Goal: Check status: Check status

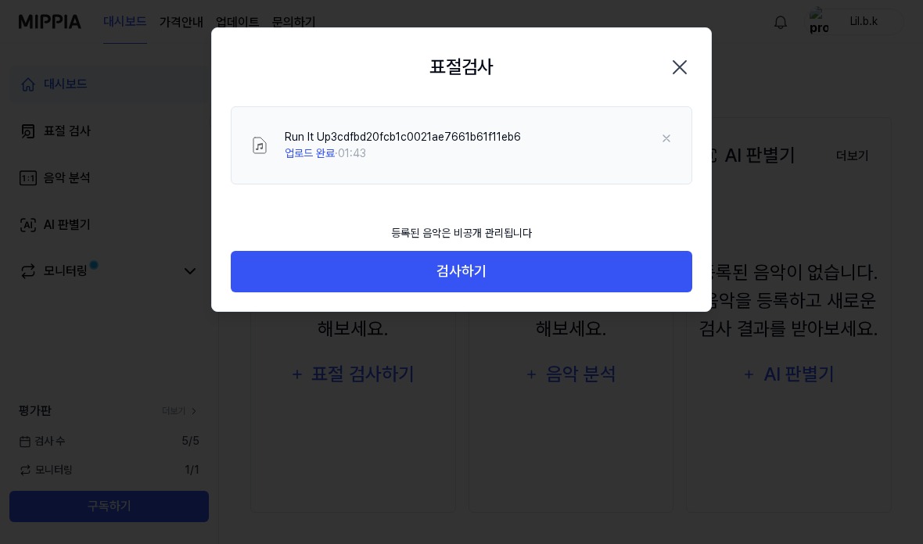
click at [291, 272] on button "검사하기" at bounding box center [461, 271] width 461 height 41
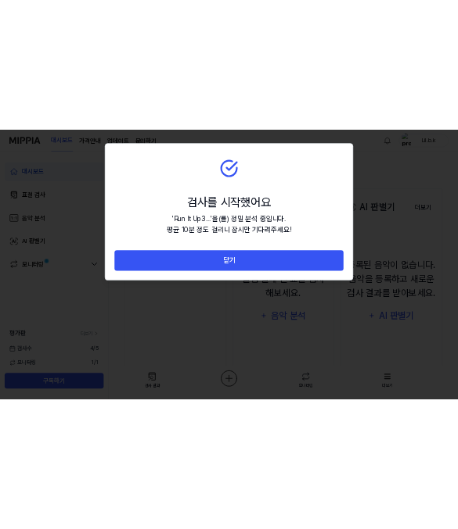
scroll to position [196, 0]
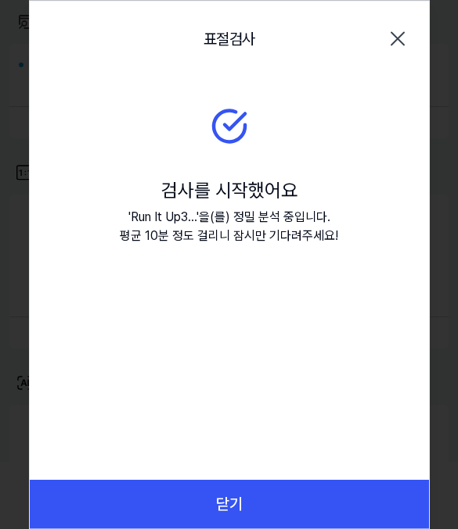
click at [166, 196] on div "검사를 시작했어요" at bounding box center [229, 190] width 218 height 28
click at [159, 242] on div "' Run It Up3... ' 을(를) 정밀 분석 중입니다. 평균 10분 정도 걸리니 잠시만 기다려주세요!" at bounding box center [229, 226] width 218 height 38
click at [174, 502] on button "닫기" at bounding box center [229, 504] width 399 height 48
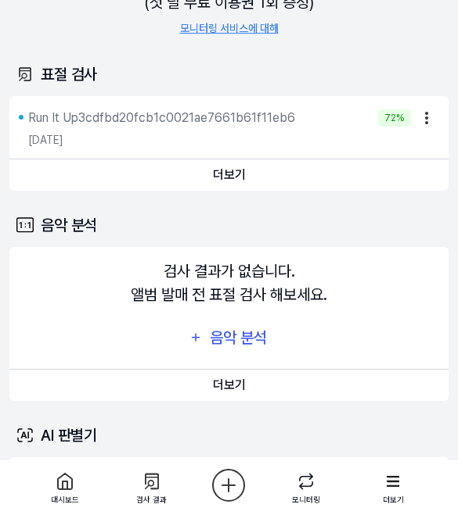
scroll to position [144, 0]
click at [185, 177] on button "더보기" at bounding box center [228, 175] width 439 height 31
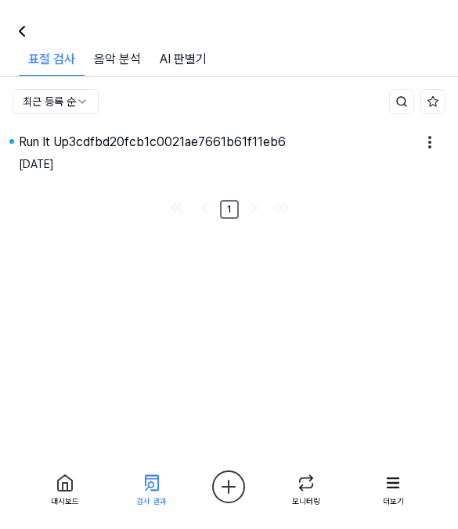
click at [238, 151] on div "Run It Up3cdfbd20fcb1c0021ae7661b61f11eb6" at bounding box center [152, 142] width 267 height 19
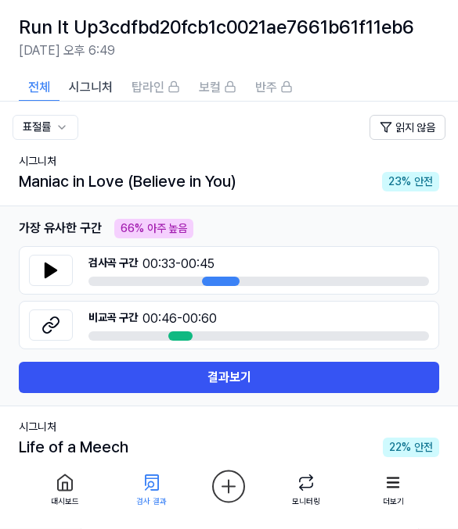
scroll to position [41, 0]
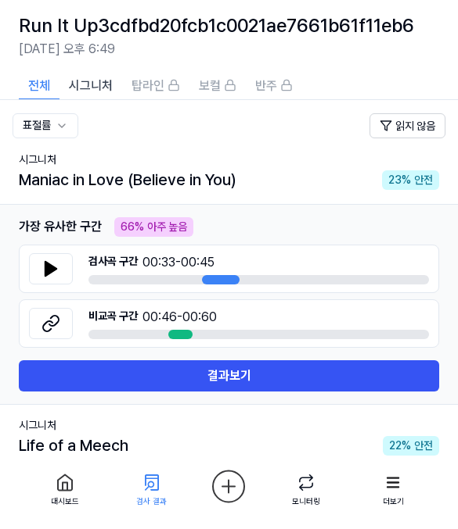
click at [55, 375] on button "결과보기" at bounding box center [229, 376] width 420 height 31
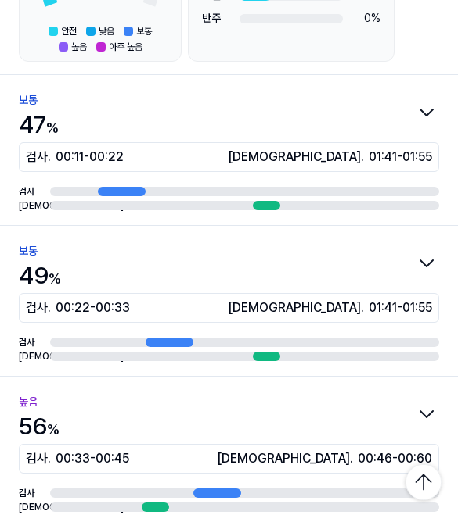
scroll to position [318, 0]
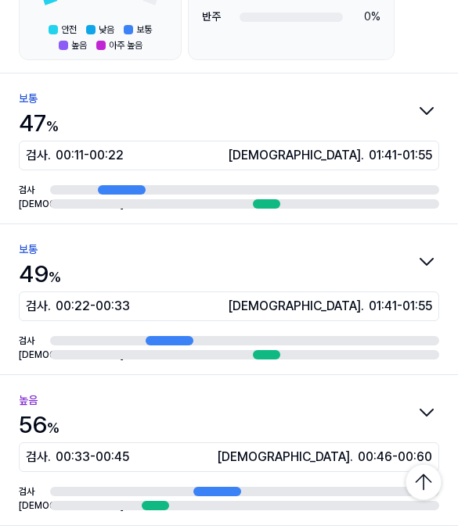
click at [418, 255] on icon "button" at bounding box center [426, 261] width 25 height 25
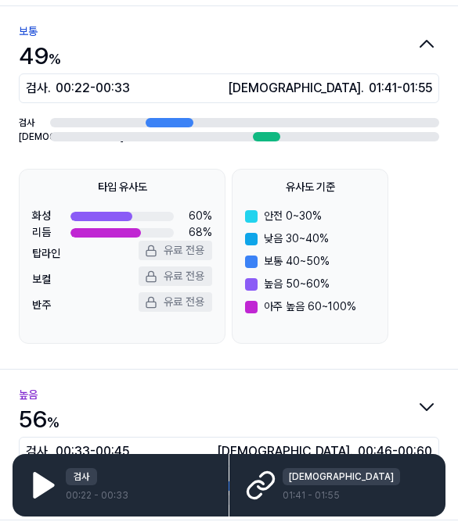
scroll to position [205, 0]
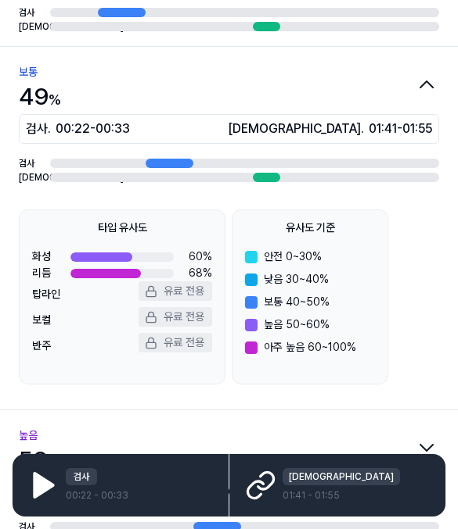
click at [44, 486] on icon at bounding box center [43, 485] width 18 height 23
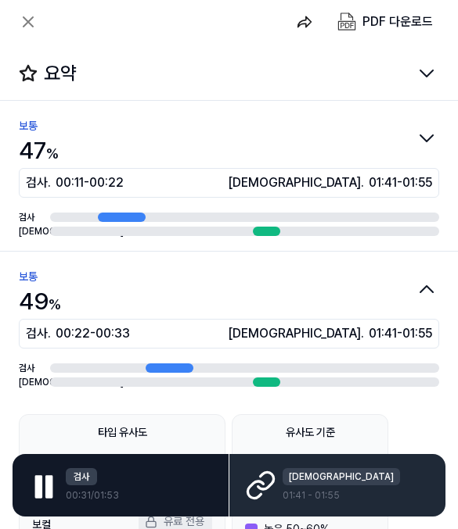
scroll to position [0, 0]
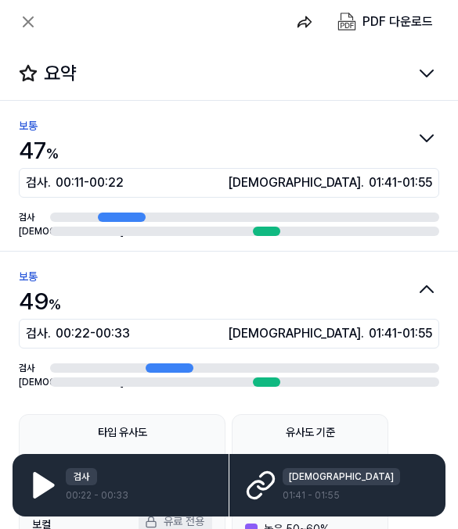
click at [262, 472] on icon at bounding box center [260, 485] width 31 height 31
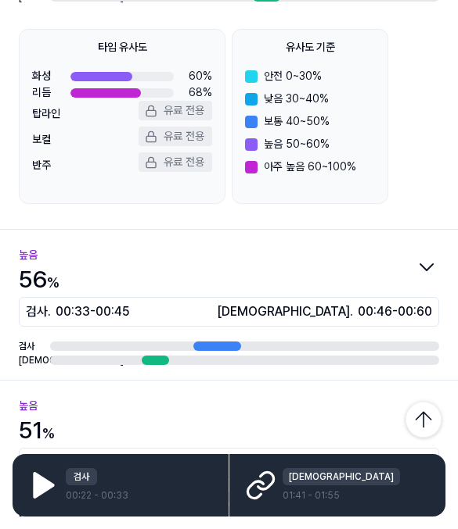
scroll to position [386, 0]
click at [46, 311] on div "검사 . 00:33 - 00:45" at bounding box center [115, 312] width 178 height 19
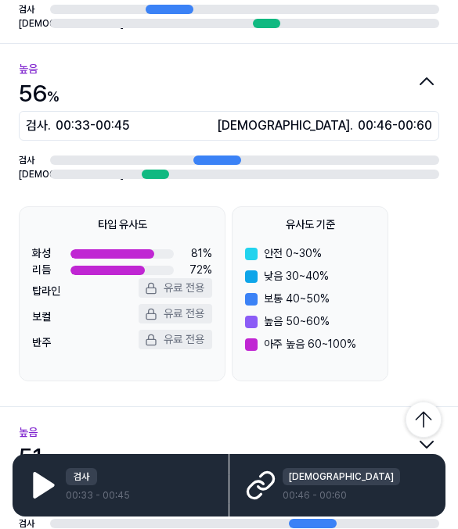
scroll to position [356, 0]
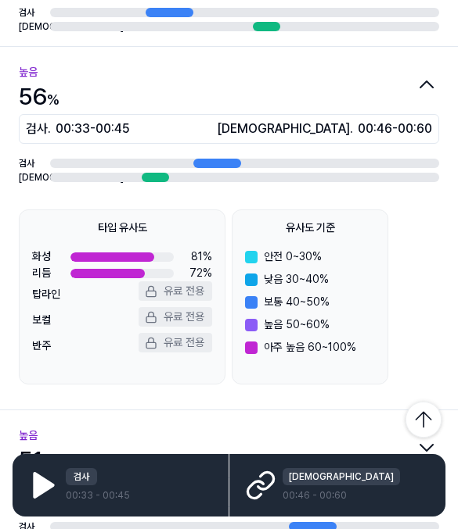
click at [80, 157] on div "검사" at bounding box center [229, 163] width 420 height 14
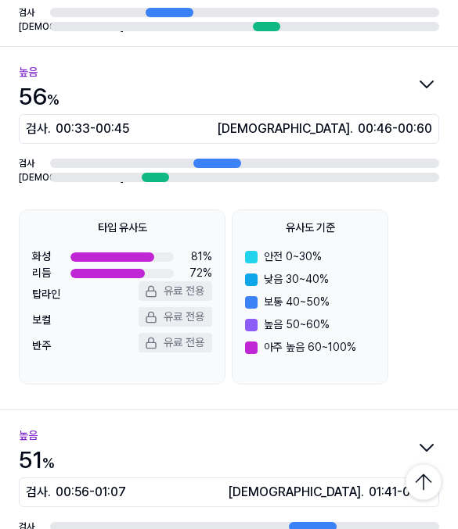
scroll to position [223, 0]
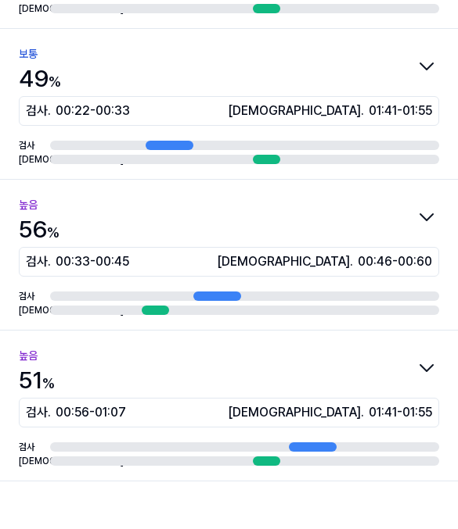
click at [86, 249] on div "검사 . 00:33 - 00:45 비교 . 00:46 - 00:60" at bounding box center [229, 262] width 420 height 30
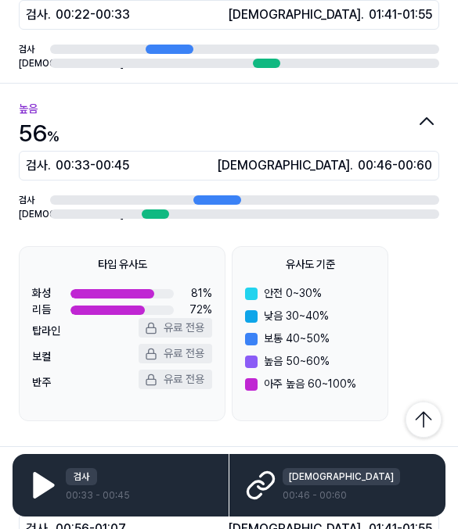
scroll to position [356, 0]
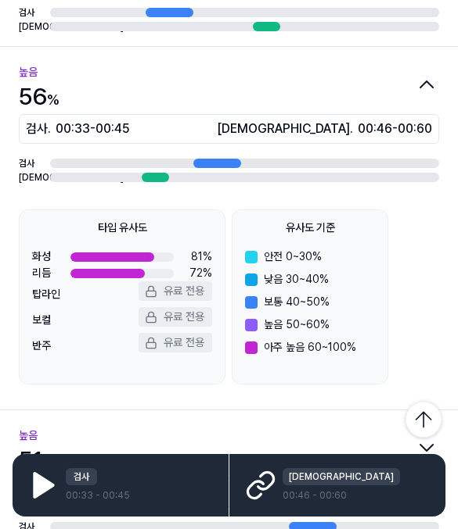
click at [36, 475] on icon at bounding box center [43, 485] width 18 height 23
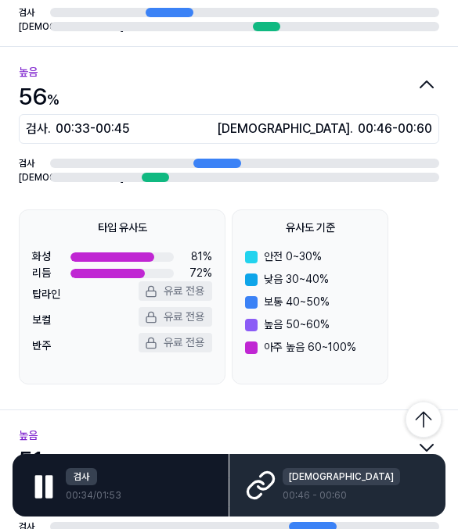
click at [266, 490] on icon at bounding box center [260, 485] width 31 height 31
click at [296, 478] on div "[DEMOGRAPHIC_DATA]" at bounding box center [340, 476] width 117 height 17
click at [264, 486] on icon at bounding box center [260, 485] width 31 height 31
click at [264, 479] on icon at bounding box center [260, 485] width 31 height 31
click at [296, 480] on div "[DEMOGRAPHIC_DATA]" at bounding box center [340, 476] width 117 height 17
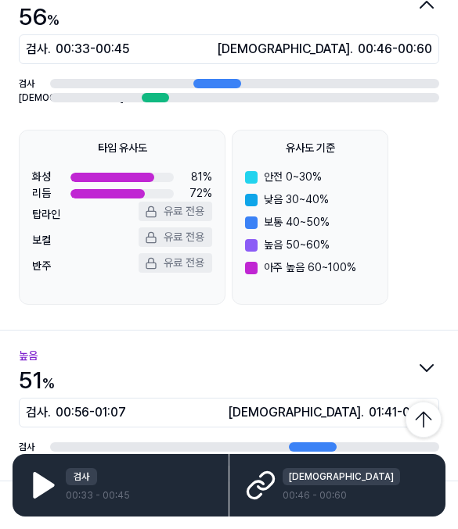
scroll to position [77, 0]
click at [70, 404] on span "00:56 - 01:07" at bounding box center [91, 413] width 70 height 19
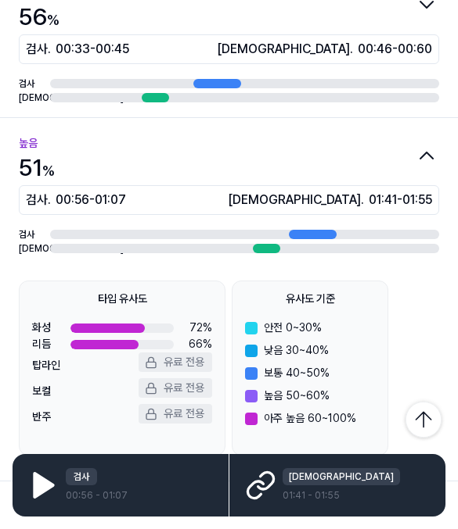
click at [37, 491] on icon at bounding box center [43, 485] width 18 height 23
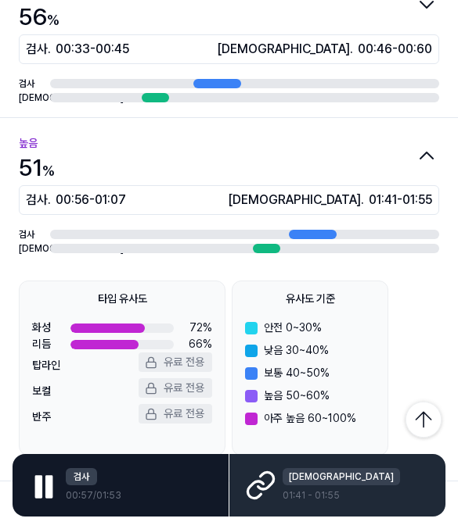
click at [282, 476] on div "비교 01:41 - 01:55" at bounding box center [337, 485] width 216 height 63
click at [260, 492] on icon at bounding box center [260, 485] width 31 height 31
click at [271, 470] on icon at bounding box center [260, 485] width 31 height 31
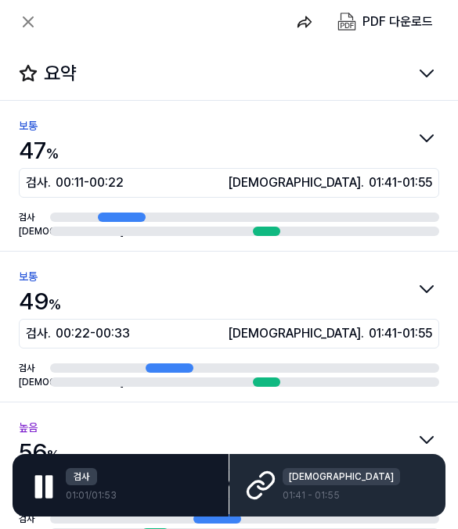
scroll to position [0, 0]
click at [9, 21] on div "검사 . Run It Up3cdfbd20fcb1c0021ae7661b61f11eb6 00:00 / 01:49 비교 . Maniac in Lov…" at bounding box center [229, 22] width 458 height 44
click at [34, 27] on icon at bounding box center [28, 22] width 19 height 19
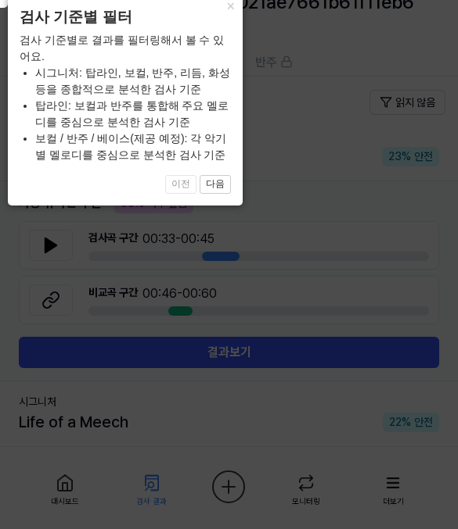
click at [223, 16] on button "×" at bounding box center [229, 6] width 25 height 22
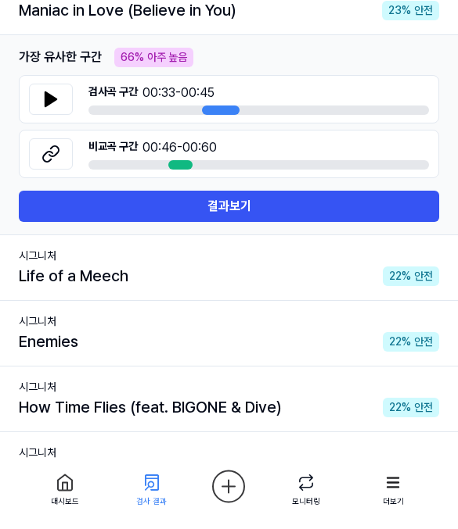
scroll to position [211, 0]
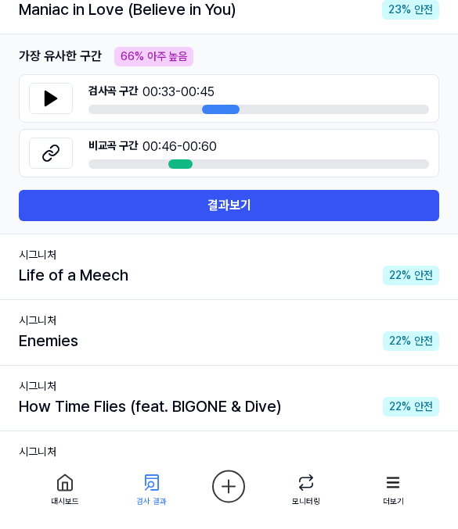
click at [41, 346] on div "Enemies" at bounding box center [48, 341] width 59 height 23
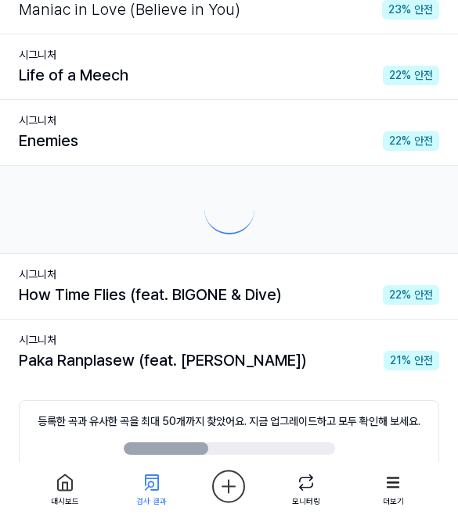
scroll to position [212, 0]
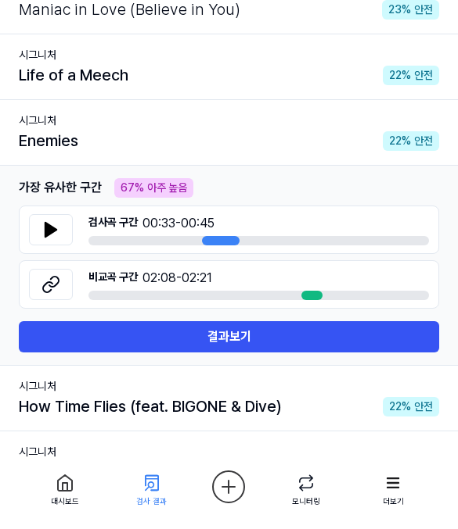
click at [50, 227] on icon at bounding box center [50, 230] width 11 height 14
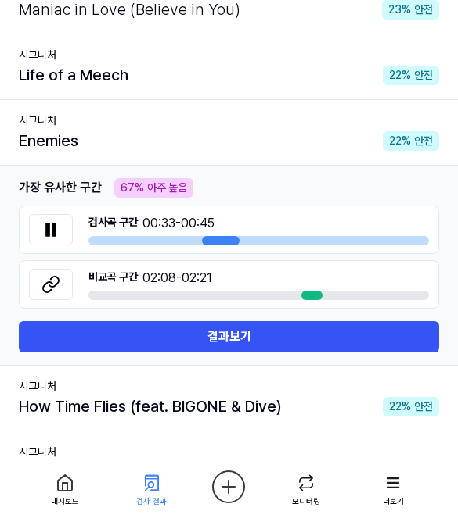
click at [31, 83] on div "Life of a Meech" at bounding box center [73, 74] width 109 height 23
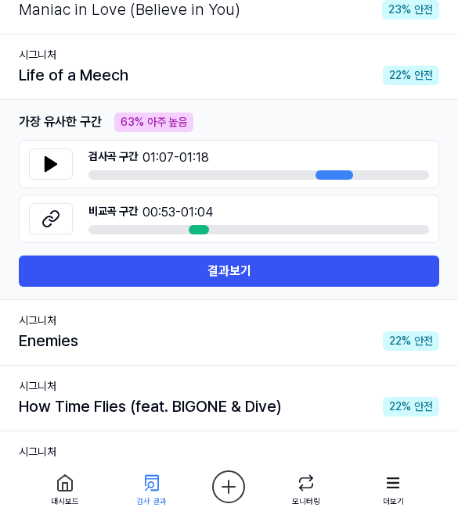
click at [61, 161] on button at bounding box center [51, 164] width 44 height 31
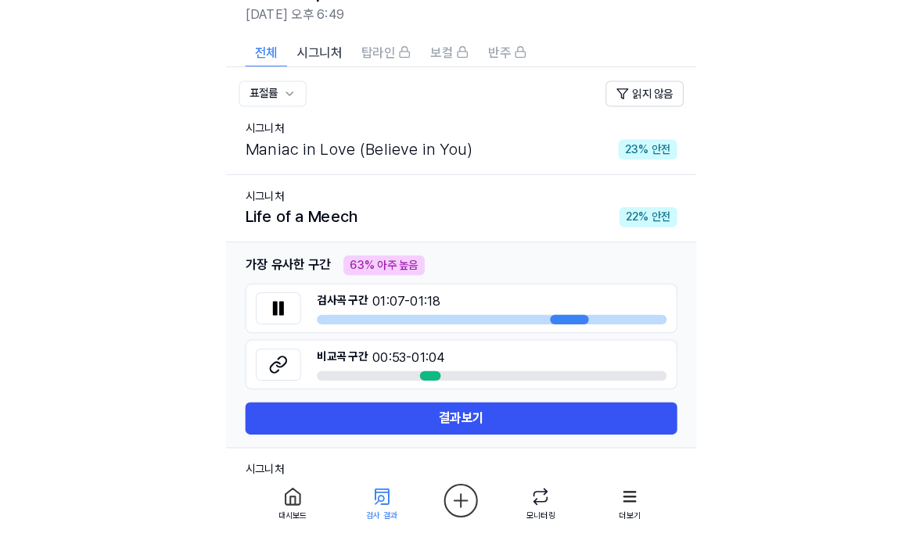
scroll to position [0, 0]
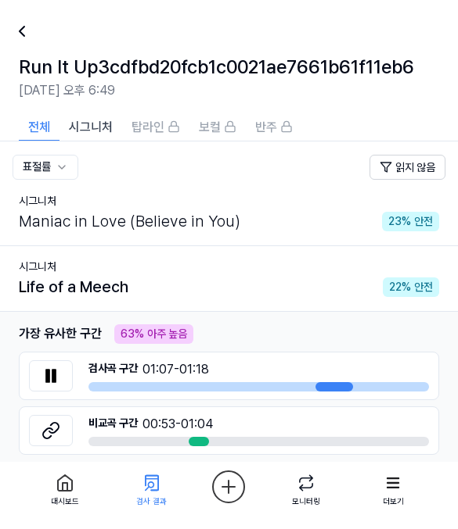
click at [27, 30] on icon at bounding box center [22, 31] width 19 height 19
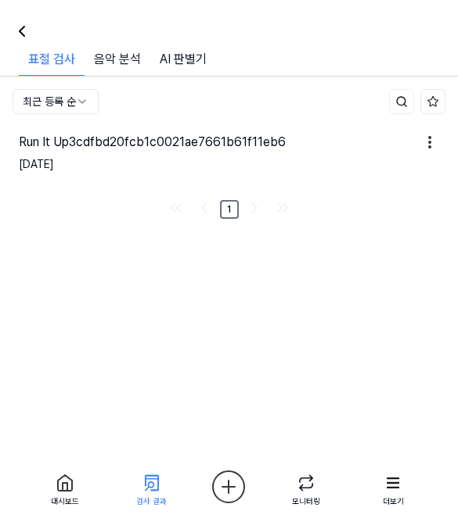
click at [27, 43] on div at bounding box center [19, 32] width 38 height 38
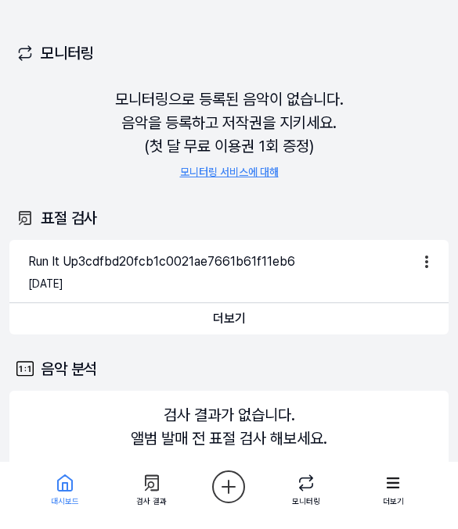
click at [20, 33] on div "모니터링" at bounding box center [228, 53] width 439 height 44
